Goal: Task Accomplishment & Management: Complete application form

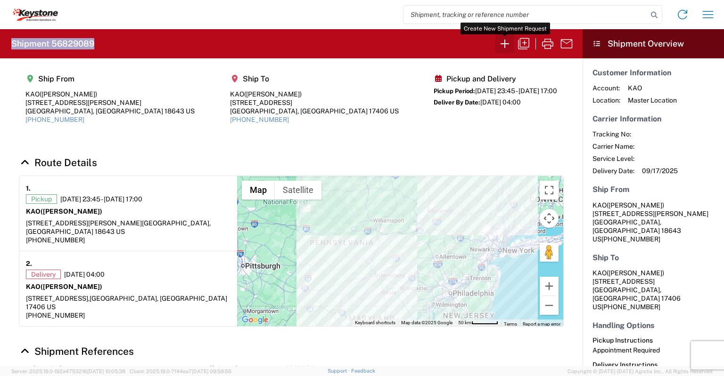
click at [499, 41] on icon "button" at bounding box center [504, 43] width 15 height 15
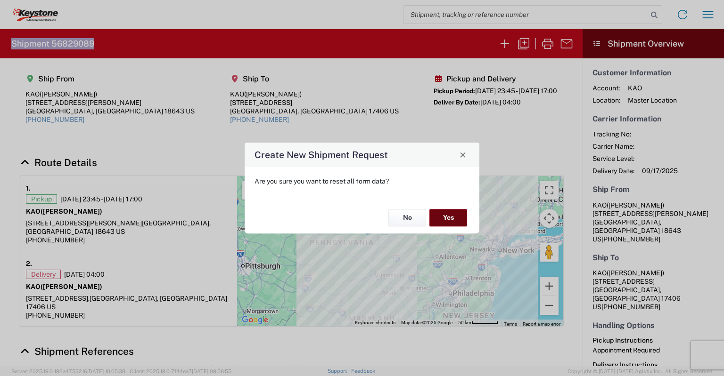
click at [442, 214] on button "Yes" at bounding box center [448, 218] width 38 height 17
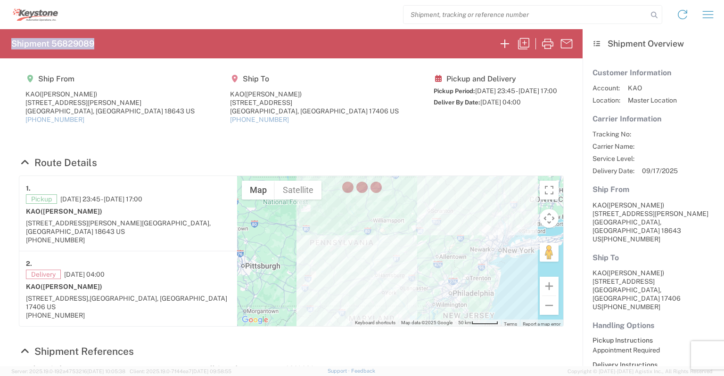
select select "FULL"
select select "US"
select select "LBS"
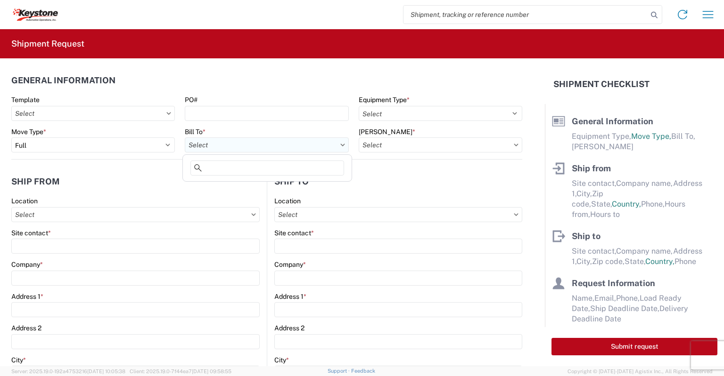
click at [211, 146] on input "text" at bounding box center [266, 145] width 163 height 15
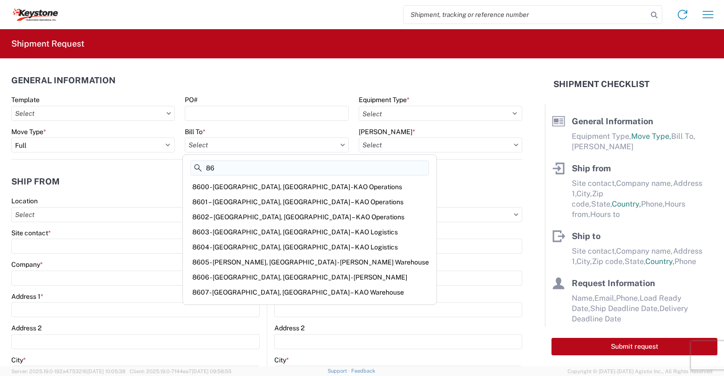
type input "8"
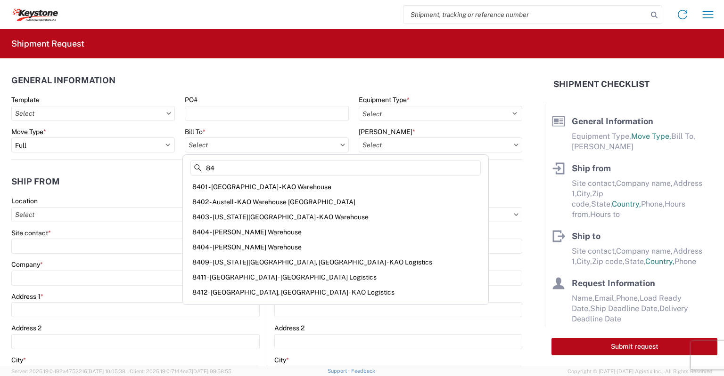
type input "84"
